Goal: Task Accomplishment & Management: Manage account settings

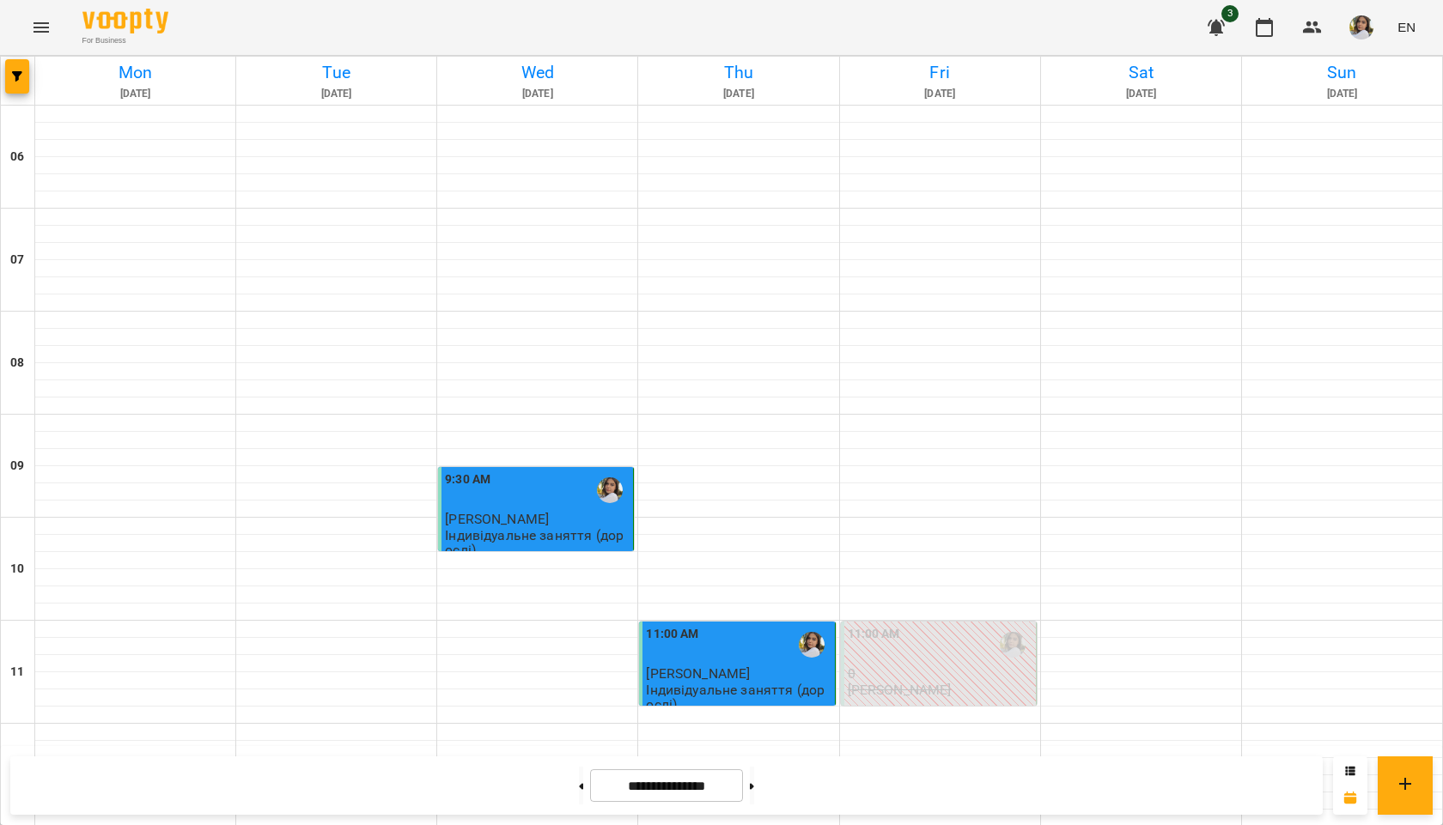
scroll to position [1109, 0]
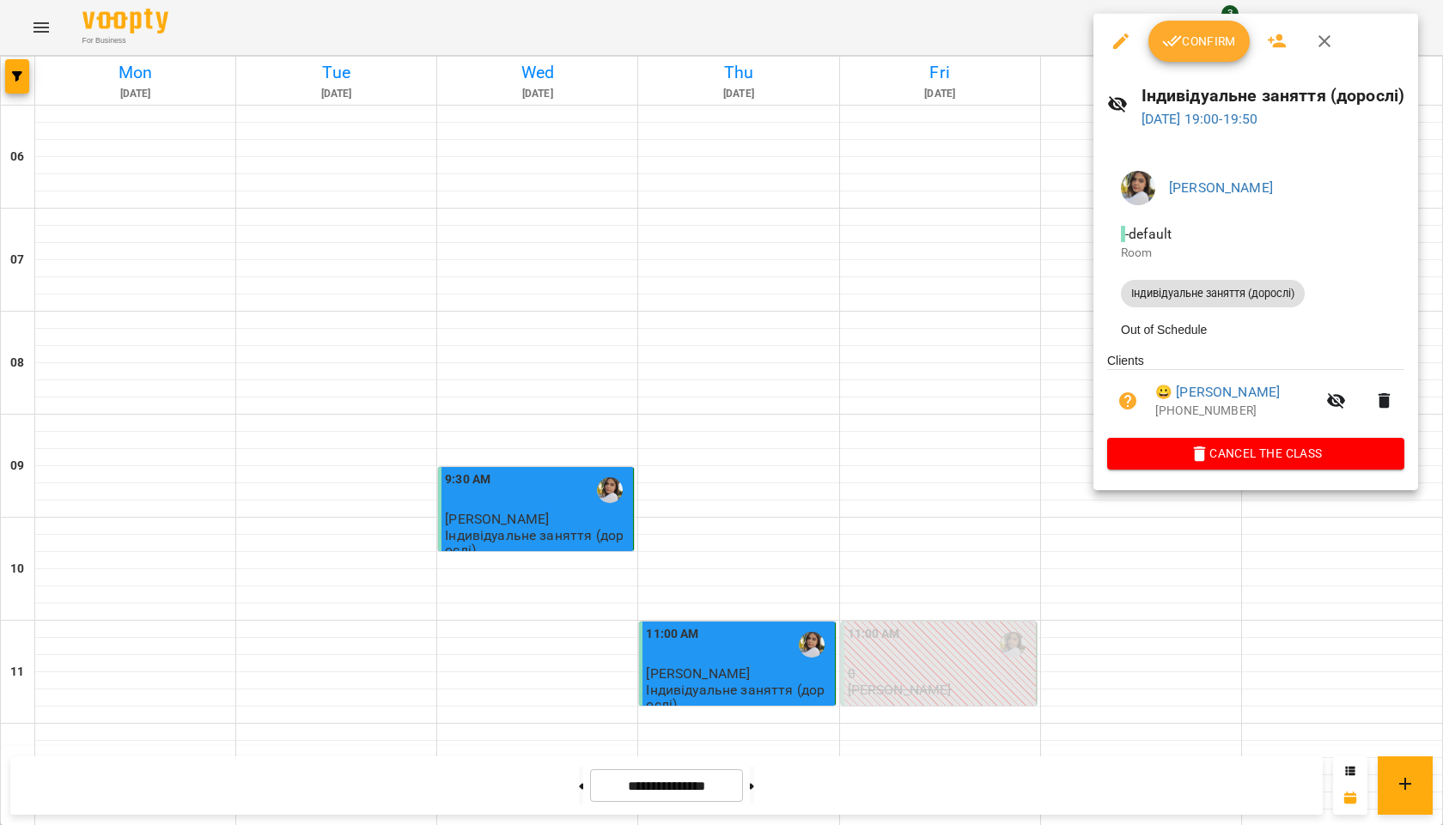
click at [1194, 43] on span "Confirm" at bounding box center [1199, 41] width 74 height 21
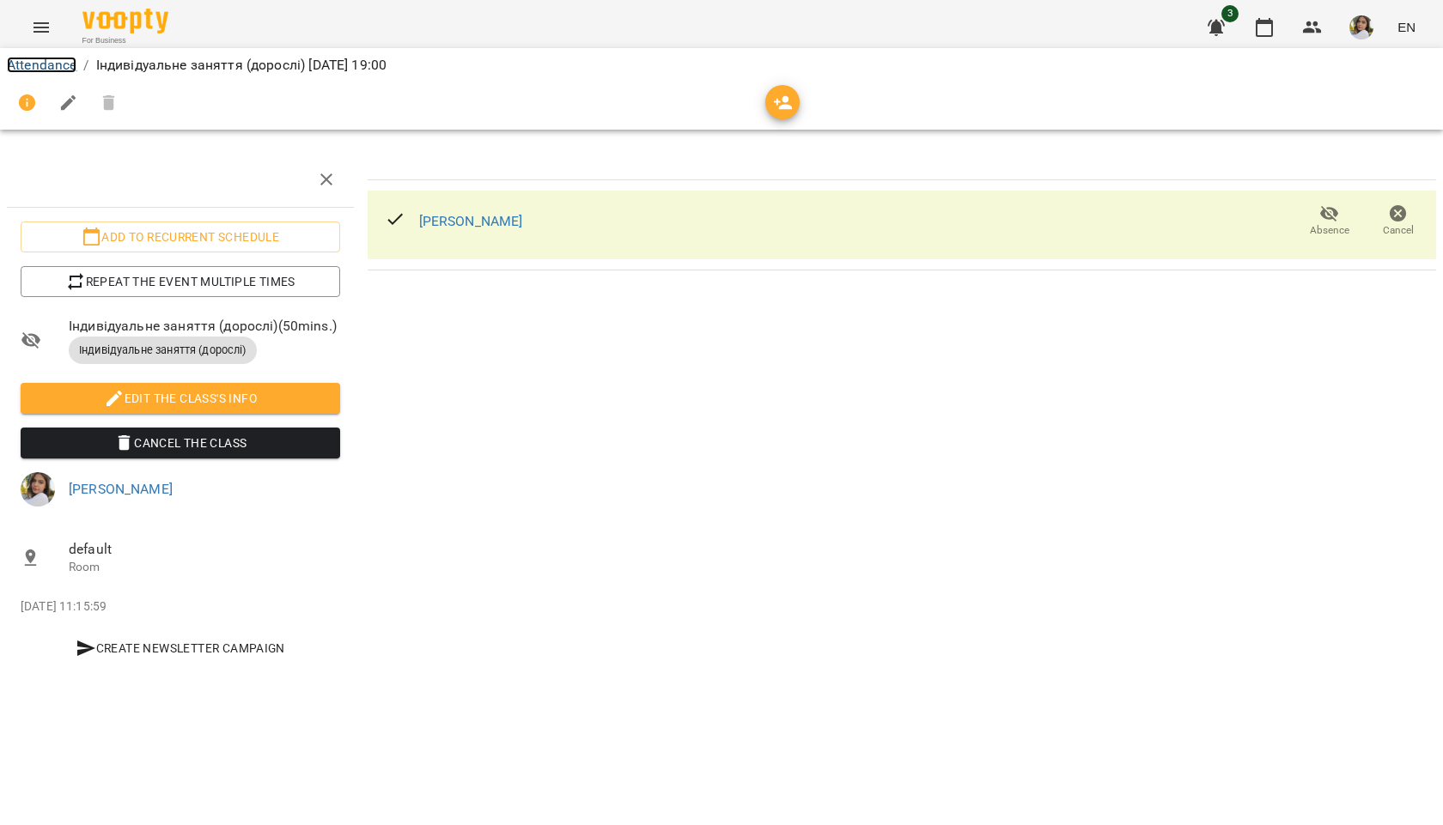
click at [39, 70] on link "Attendance" at bounding box center [42, 65] width 70 height 16
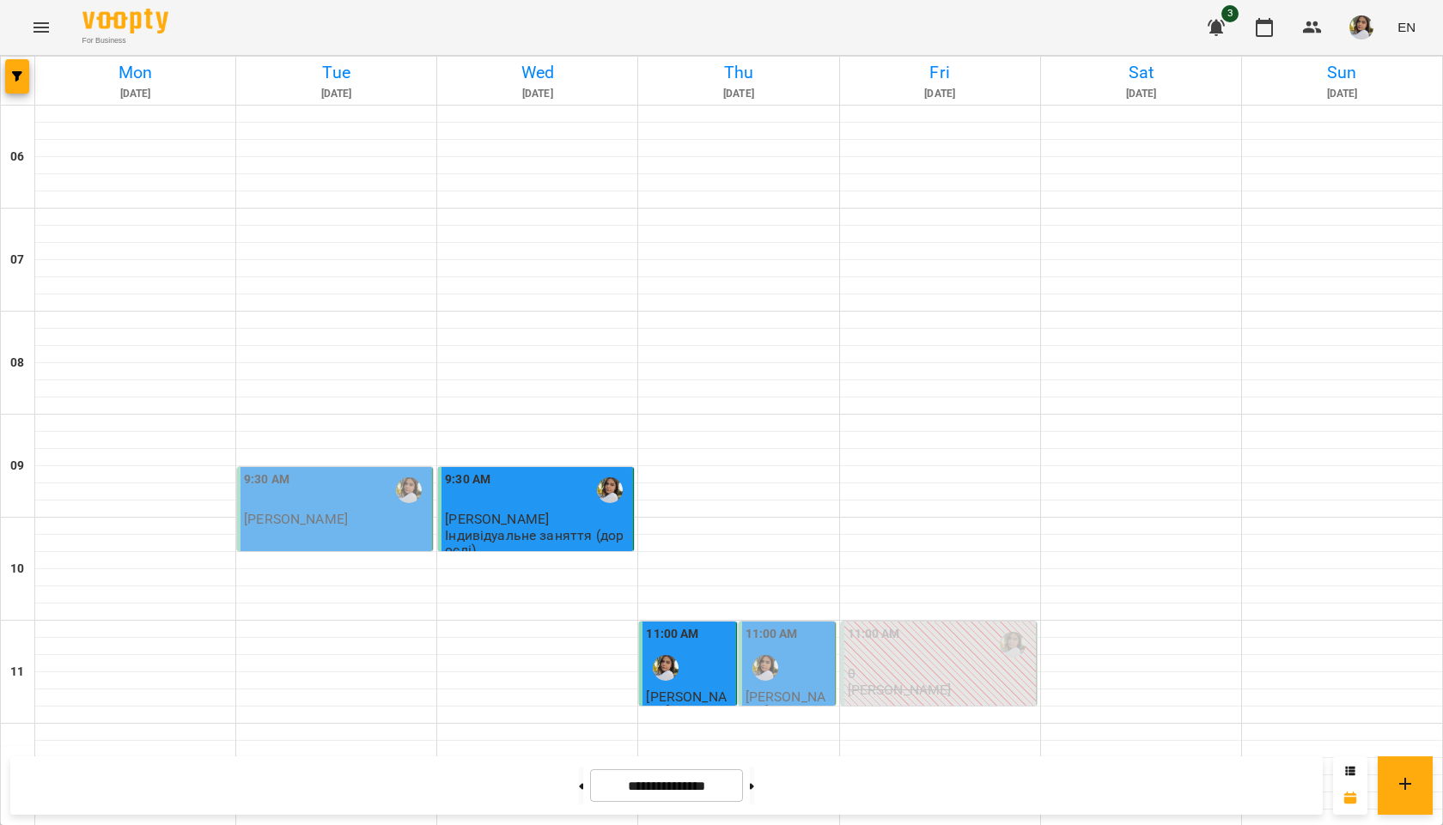
scroll to position [343, 0]
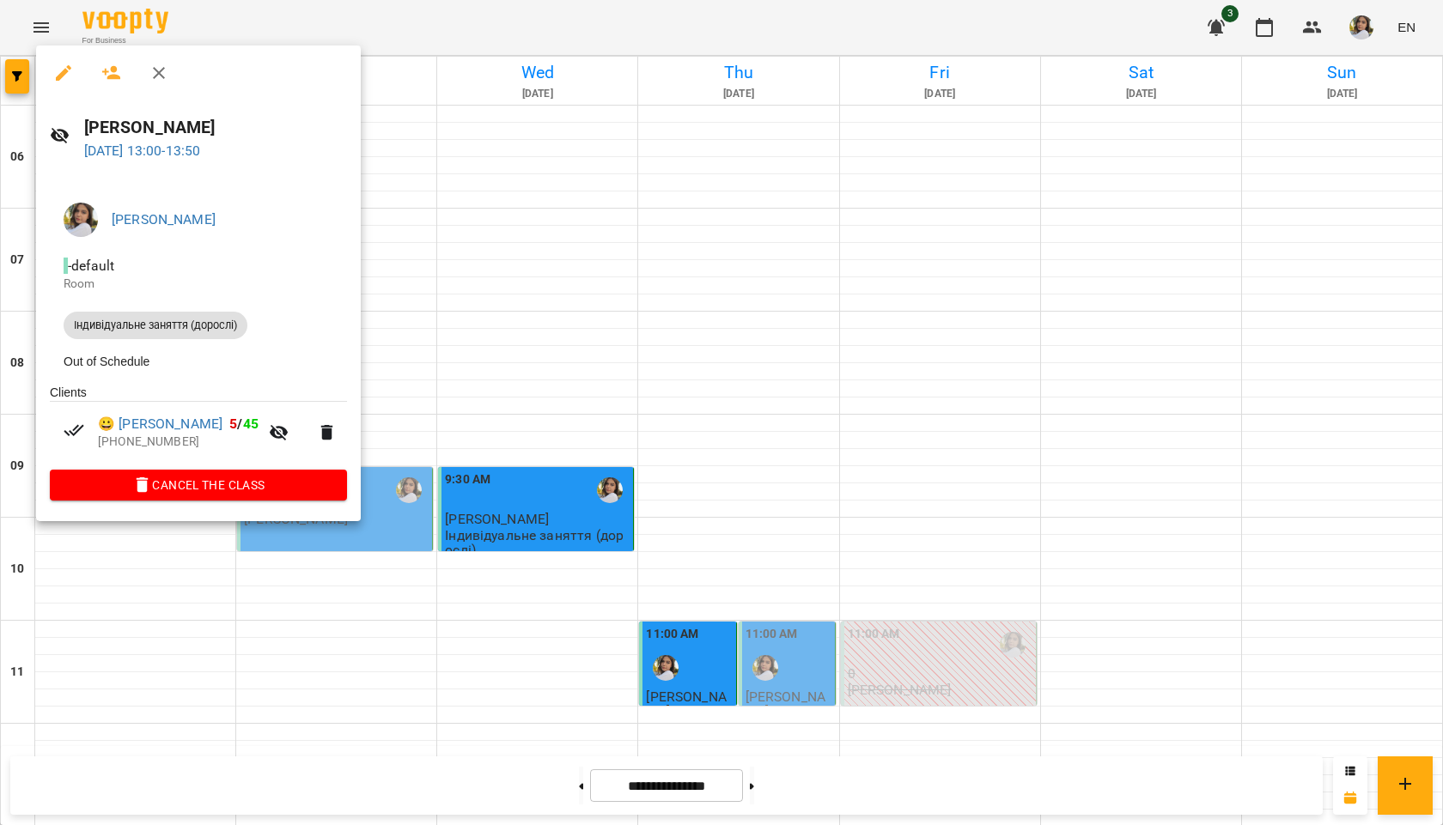
click at [191, 626] on div at bounding box center [721, 412] width 1443 height 825
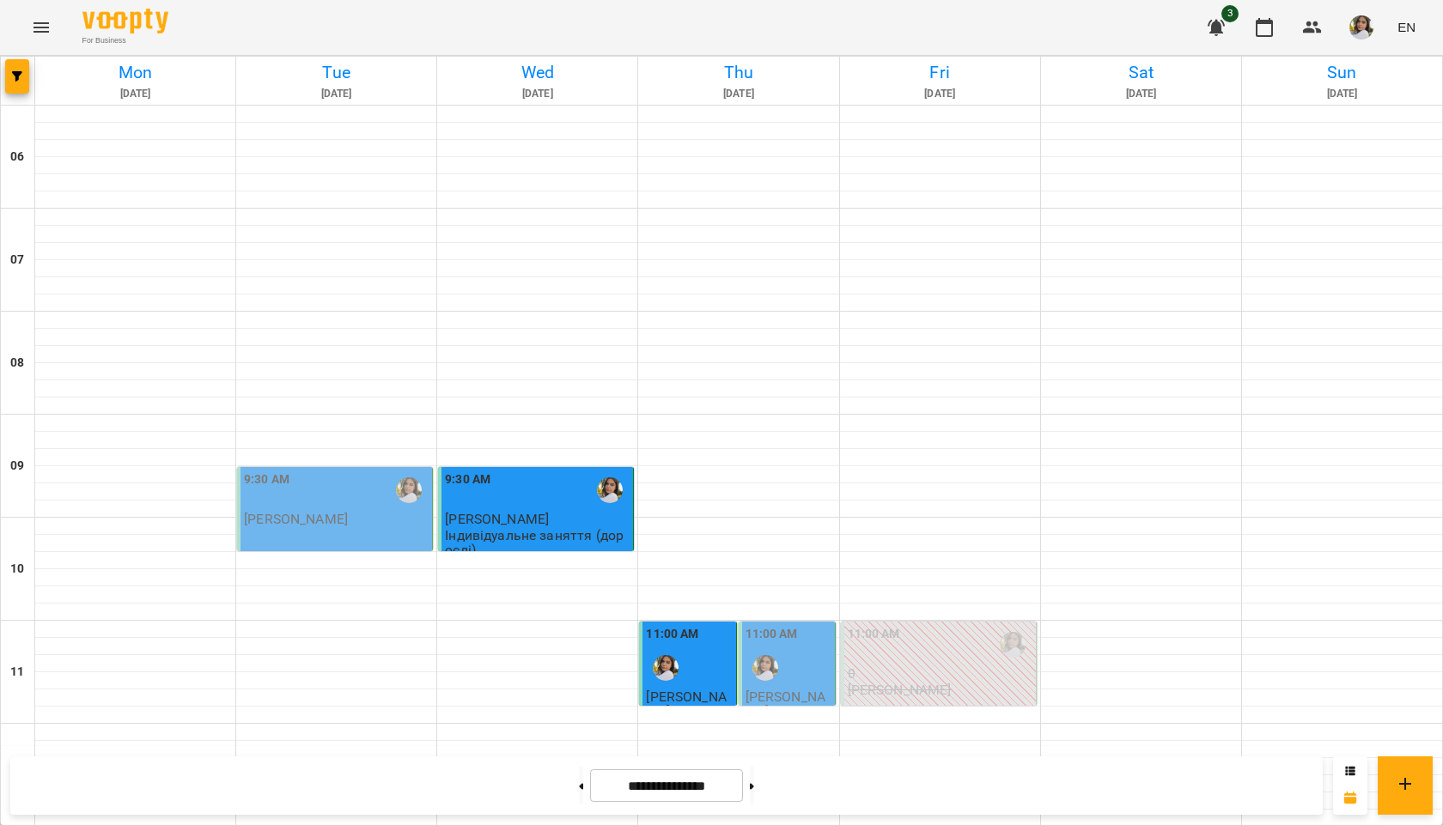
scroll to position [852, 0]
